Goal: Information Seeking & Learning: Learn about a topic

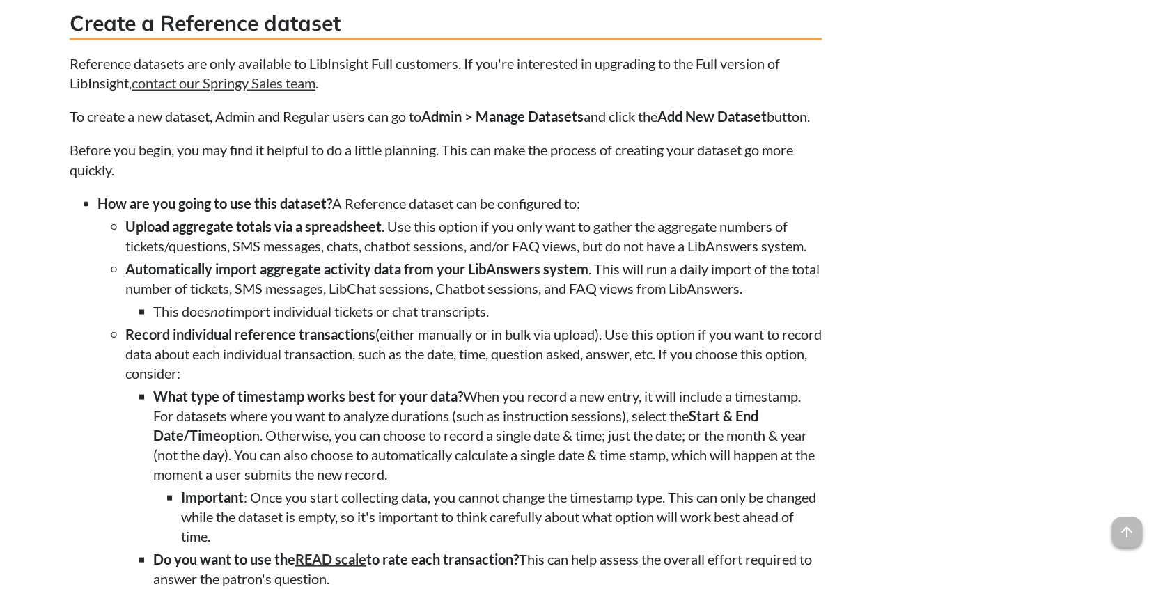
scroll to position [1346, 0]
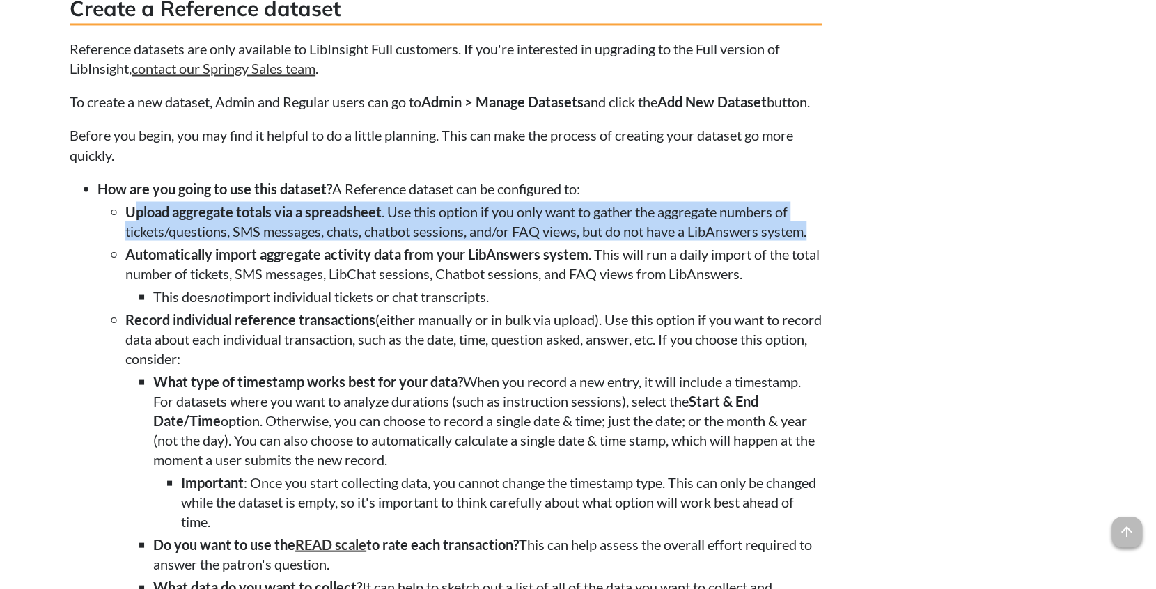
drag, startPoint x: 131, startPoint y: 253, endPoint x: 827, endPoint y: 275, distance: 696.5
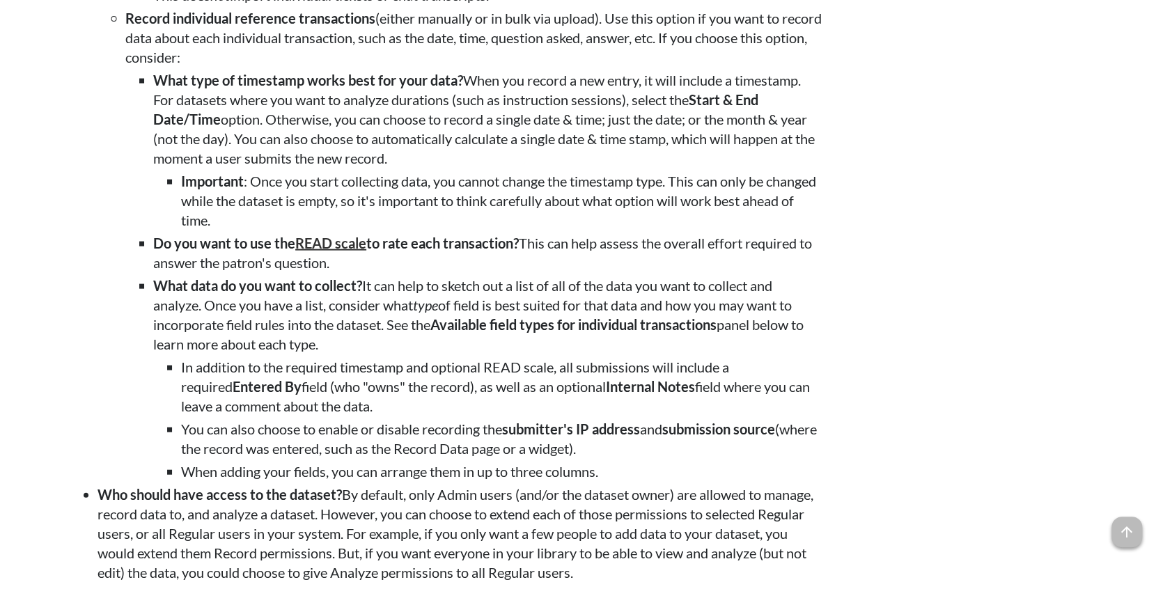
scroll to position [1671, 0]
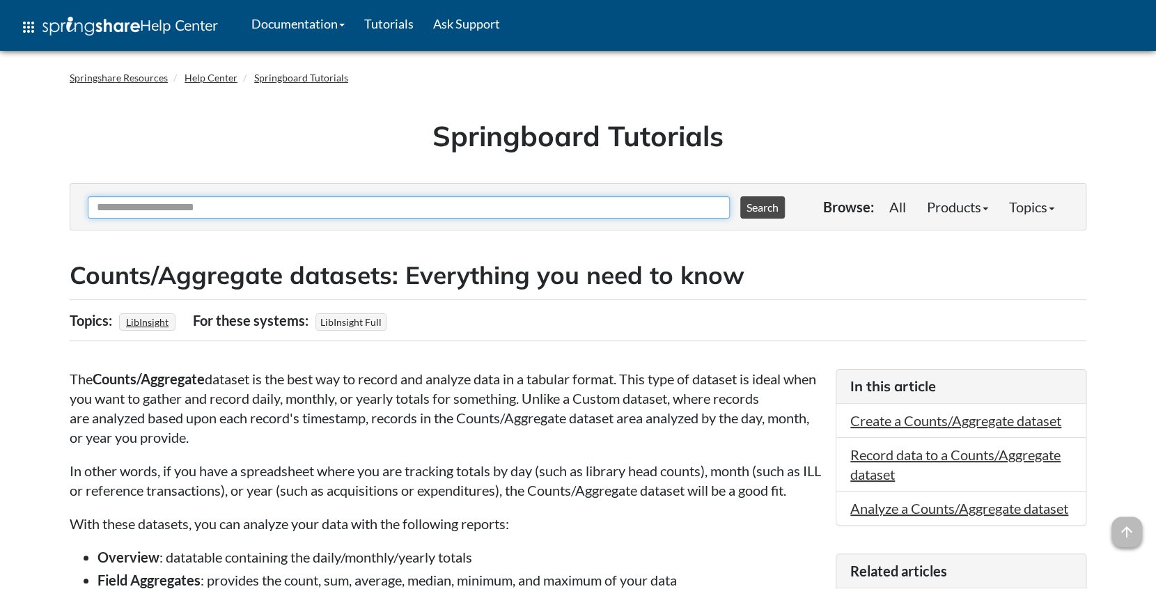
click at [257, 210] on input "Ask Another Question" at bounding box center [409, 207] width 642 height 22
type input "*"
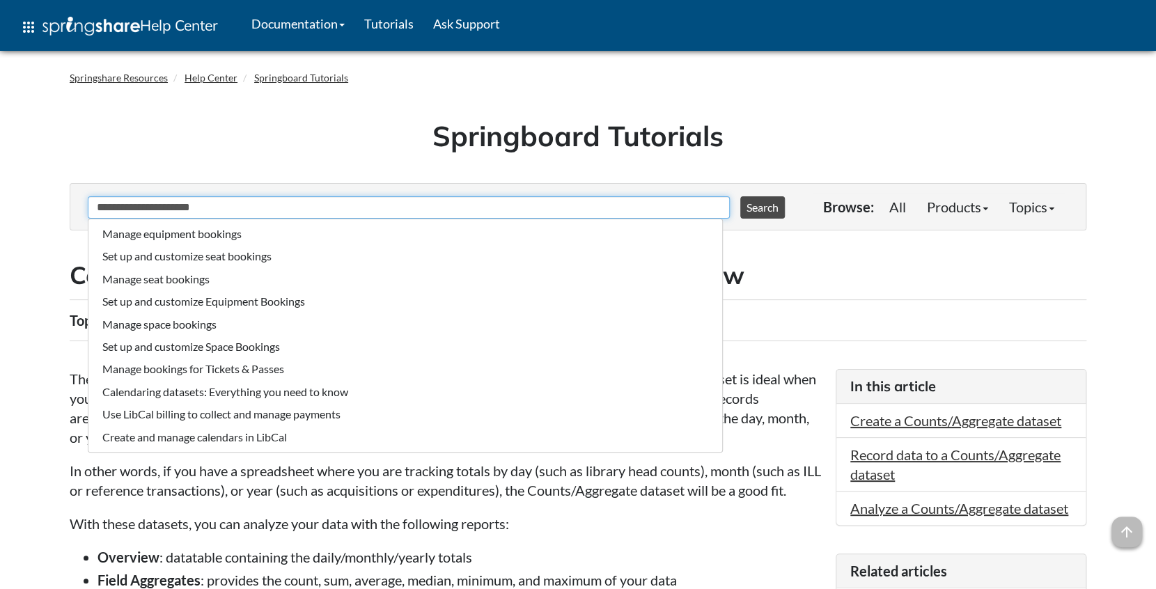
type input "**********"
click at [740, 196] on button "Search" at bounding box center [762, 207] width 45 height 22
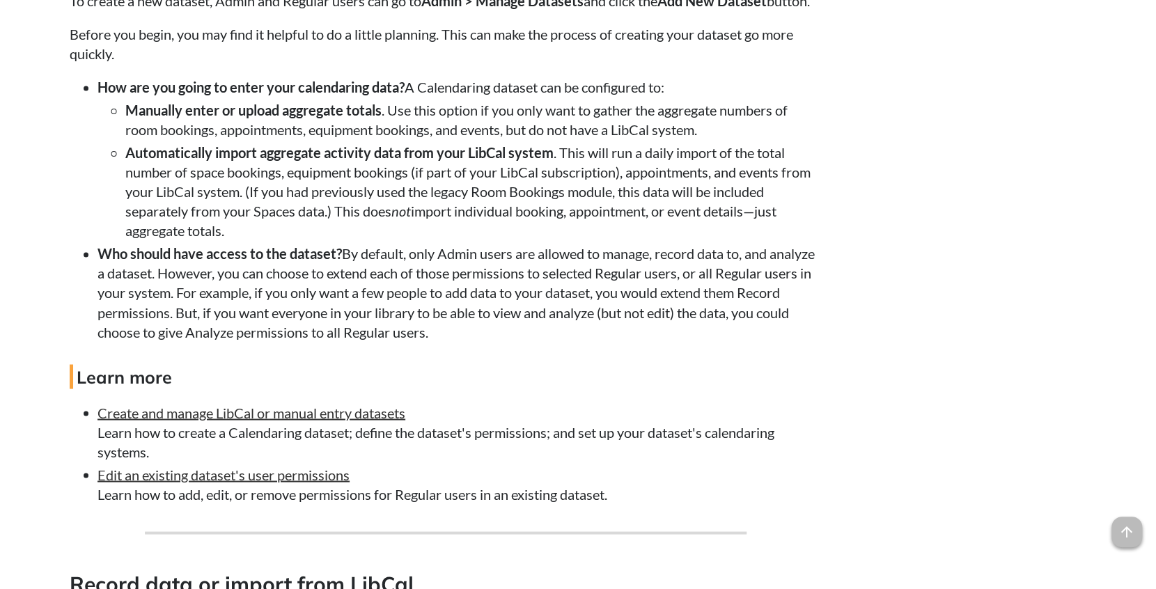
scroll to position [1323, 0]
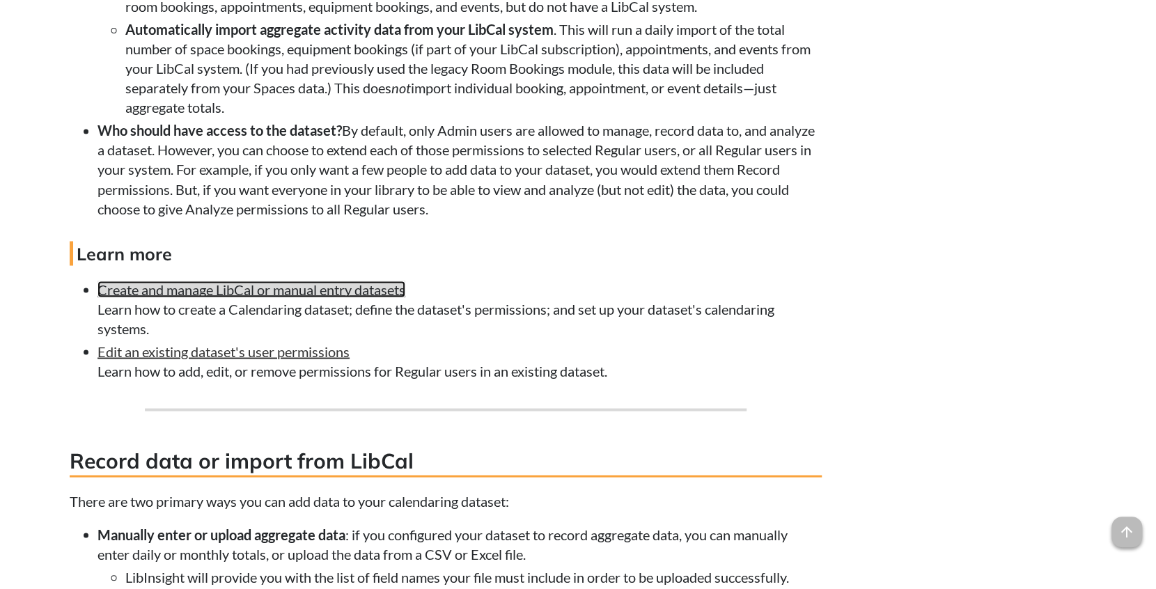
click at [287, 297] on link "Create and manage LibCal or manual entry datasets" at bounding box center [251, 289] width 308 height 17
